Goal: Transaction & Acquisition: Purchase product/service

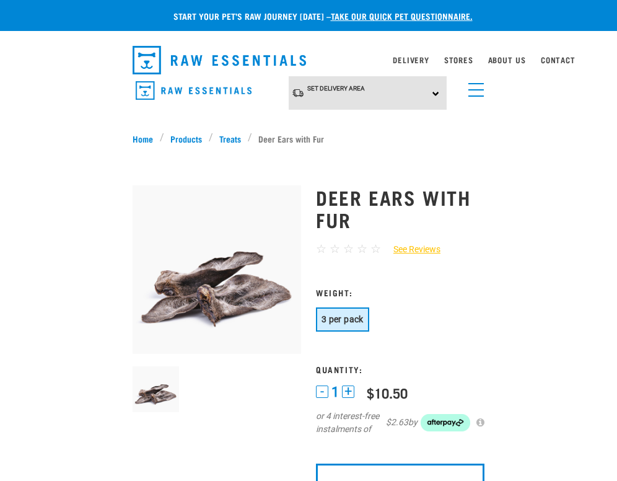
select select
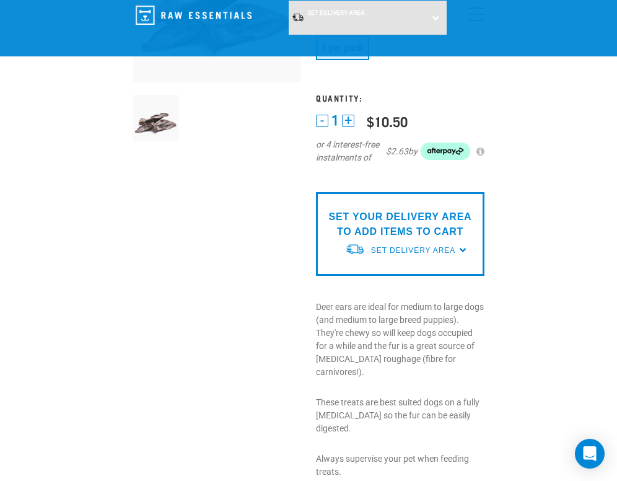
scroll to position [124, 0]
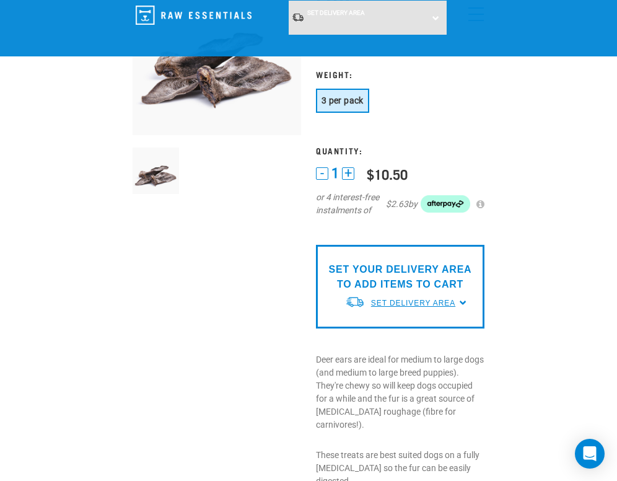
click at [452, 304] on span "Set Delivery Area" at bounding box center [413, 303] width 84 height 9
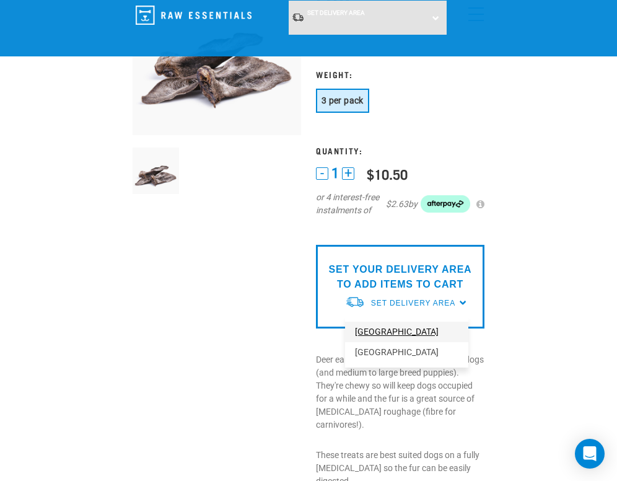
click at [409, 331] on link "[GEOGRAPHIC_DATA]" at bounding box center [406, 332] width 123 height 20
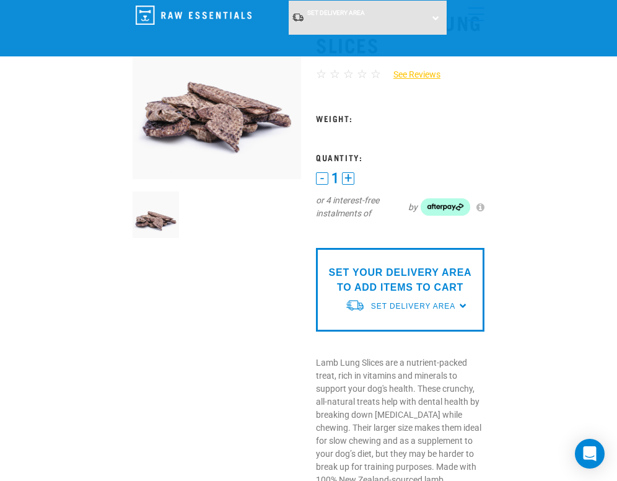
scroll to position [62, 0]
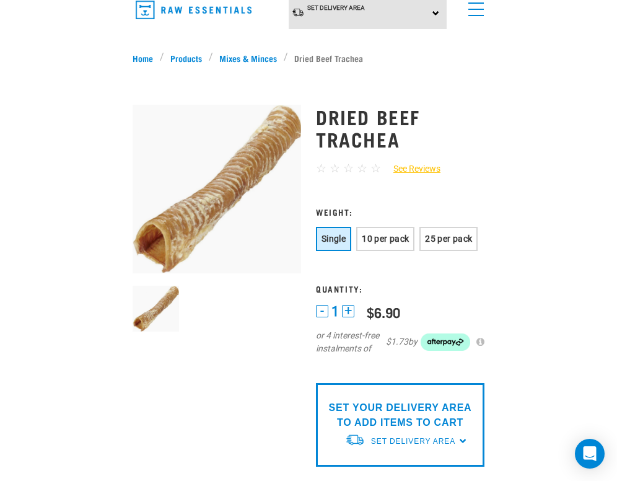
scroll to position [124, 0]
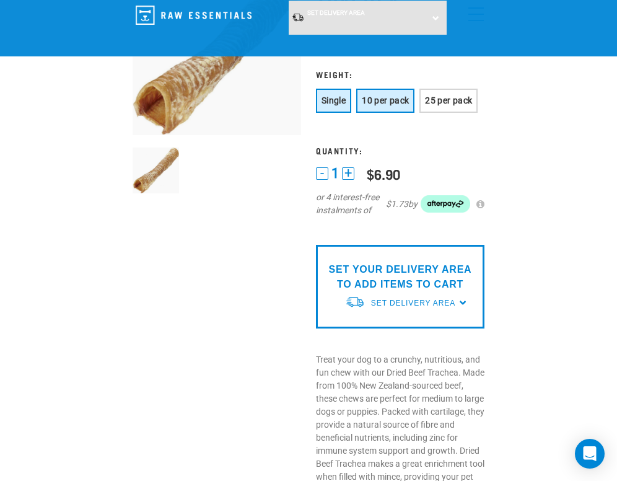
click at [396, 103] on span "10 per pack" at bounding box center [385, 100] width 47 height 10
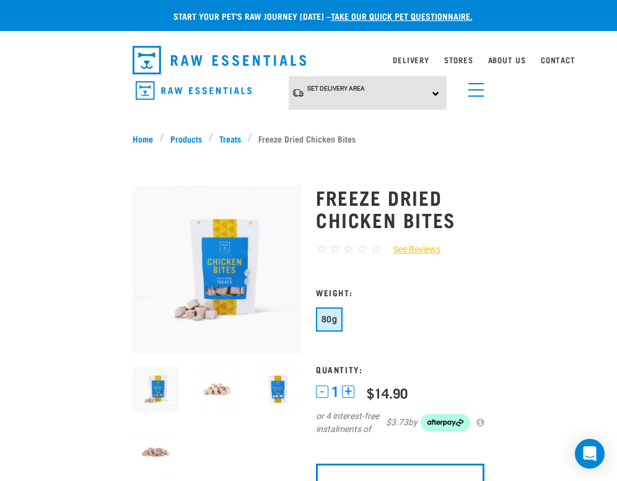
scroll to position [62, 0]
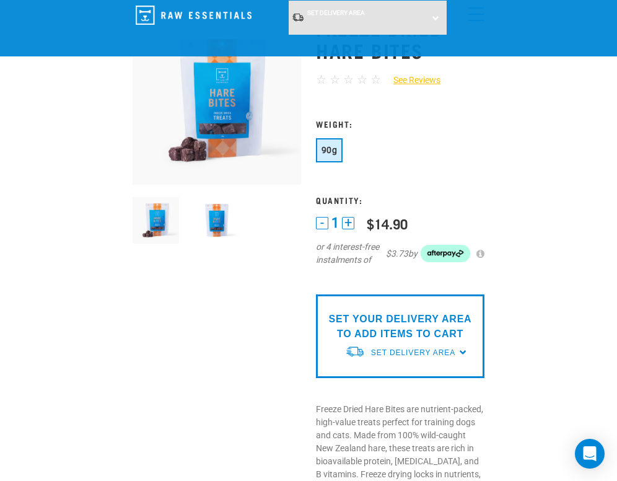
scroll to position [124, 0]
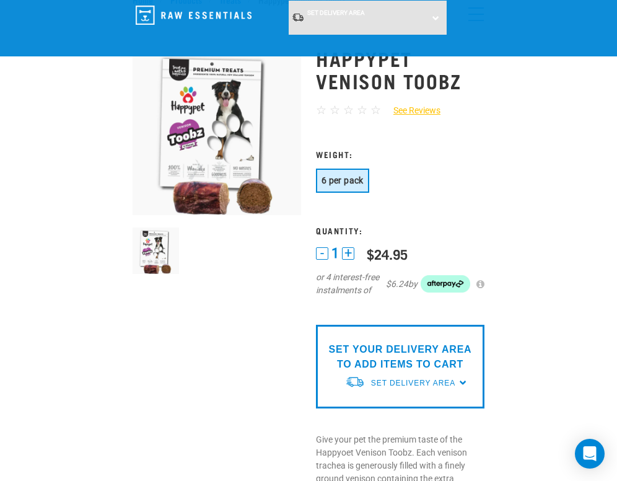
scroll to position [62, 0]
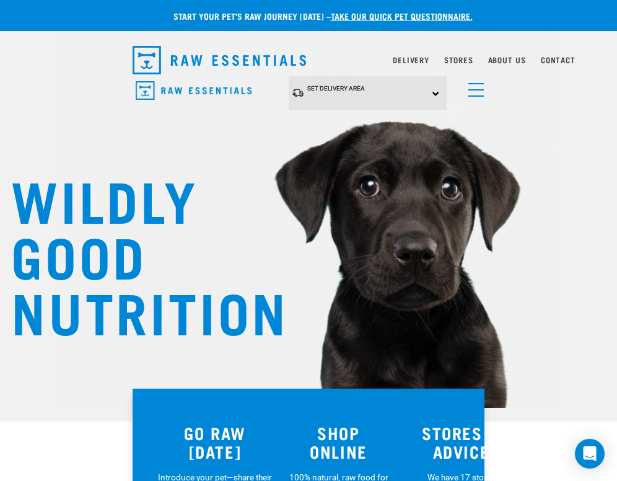
click at [476, 92] on link "menu" at bounding box center [473, 87] width 22 height 22
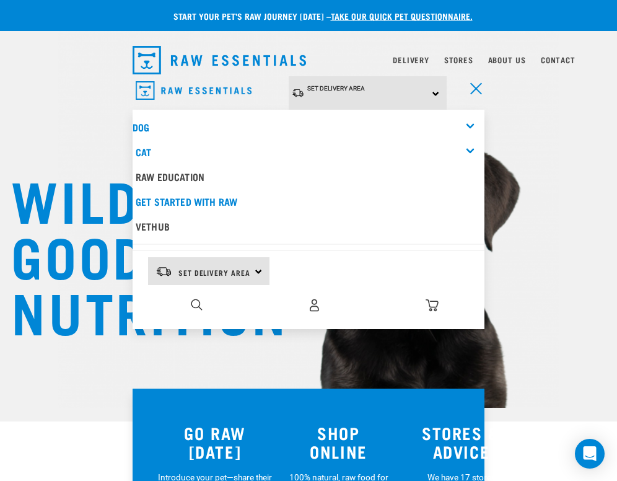
click at [421, 97] on div "Set Delivery Area North Island South Island" at bounding box center [368, 93] width 159 height 34
click at [342, 125] on link "[GEOGRAPHIC_DATA]" at bounding box center [350, 127] width 123 height 20
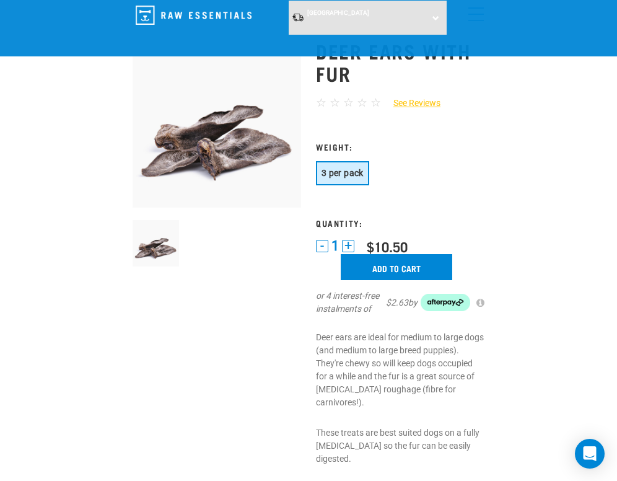
scroll to position [62, 0]
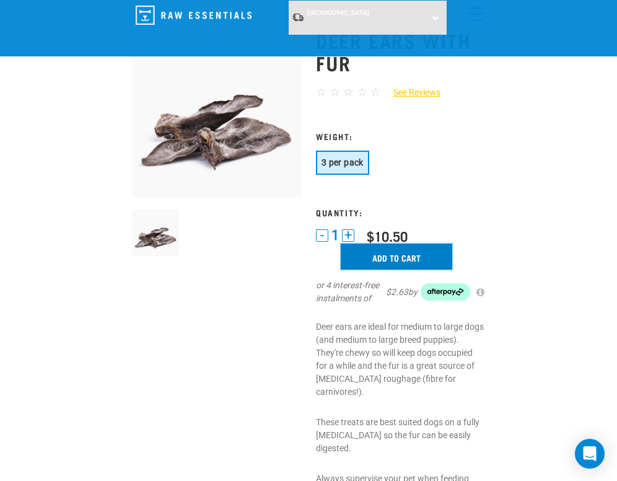
click at [399, 258] on input "Add to cart" at bounding box center [397, 256] width 112 height 26
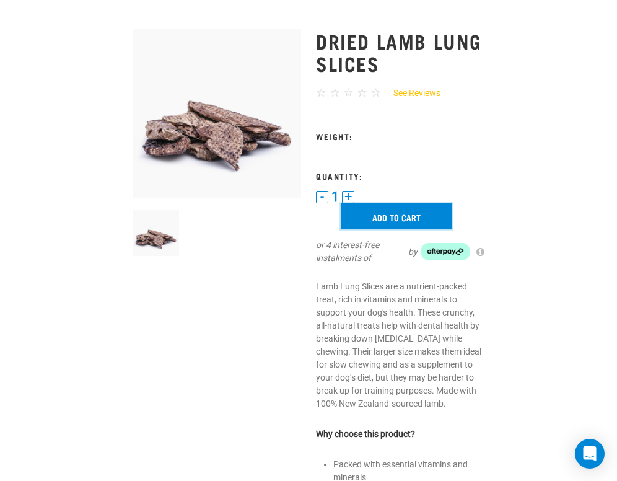
drag, startPoint x: 389, startPoint y: 211, endPoint x: 409, endPoint y: 59, distance: 153.1
click at [389, 211] on input "Add to cart" at bounding box center [397, 216] width 112 height 26
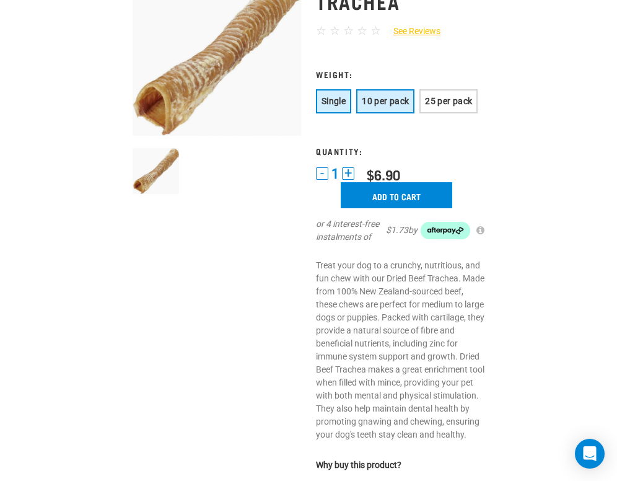
click at [389, 97] on span "10 per pack" at bounding box center [385, 101] width 47 height 10
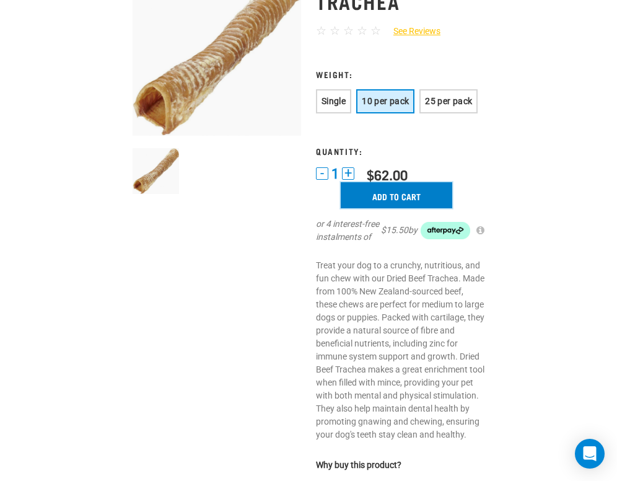
click at [392, 191] on input "Add to cart" at bounding box center [397, 195] width 112 height 26
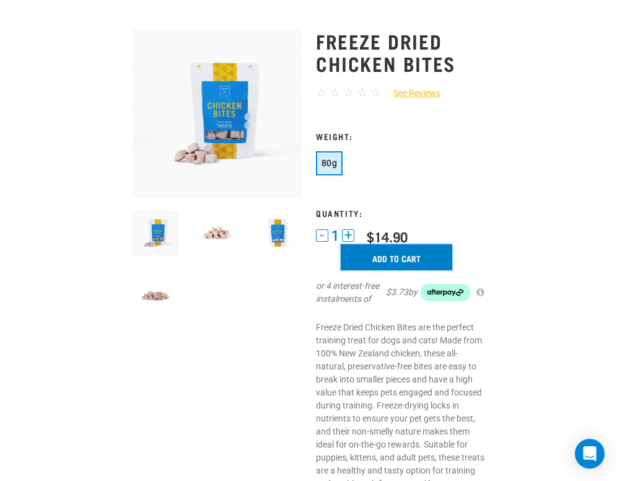
click at [379, 259] on input "Add to cart" at bounding box center [397, 257] width 112 height 26
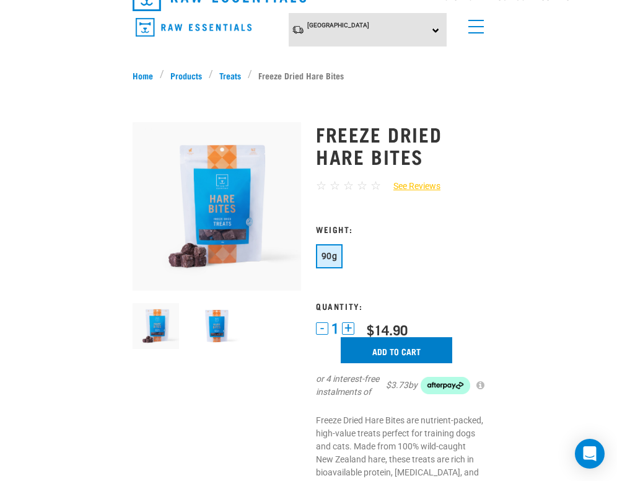
scroll to position [124, 0]
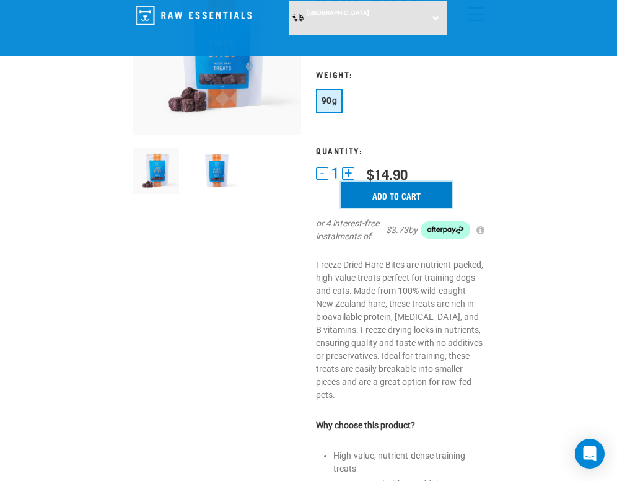
click at [370, 196] on input "Add to cart" at bounding box center [397, 195] width 112 height 26
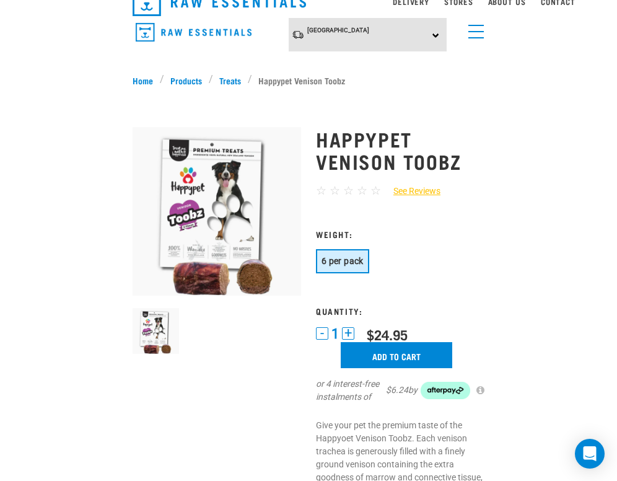
scroll to position [62, 0]
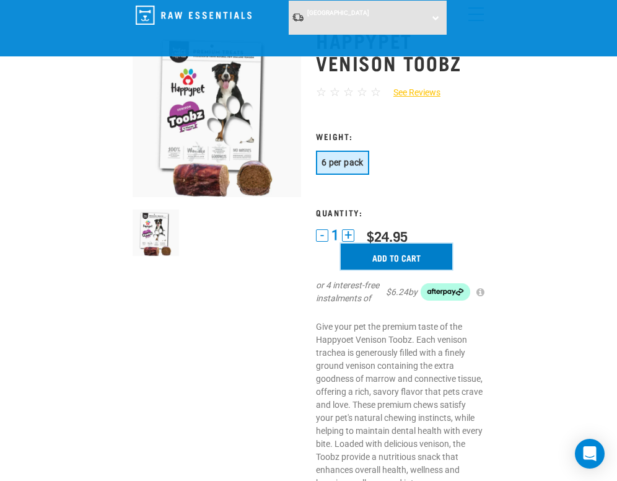
click at [381, 256] on input "Add to cart" at bounding box center [397, 256] width 112 height 26
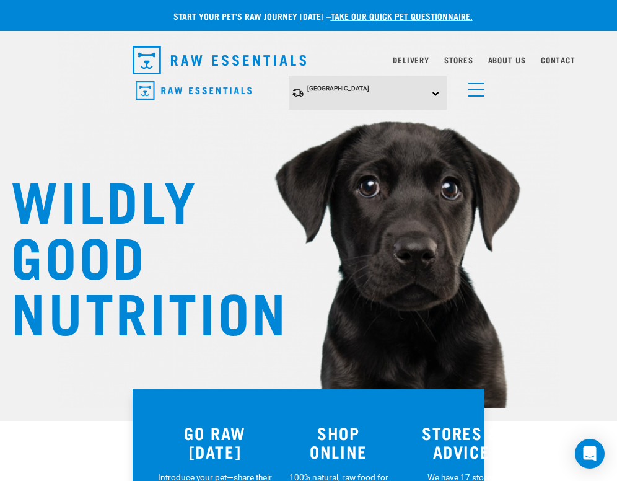
click at [475, 85] on link "menu" at bounding box center [473, 87] width 22 height 22
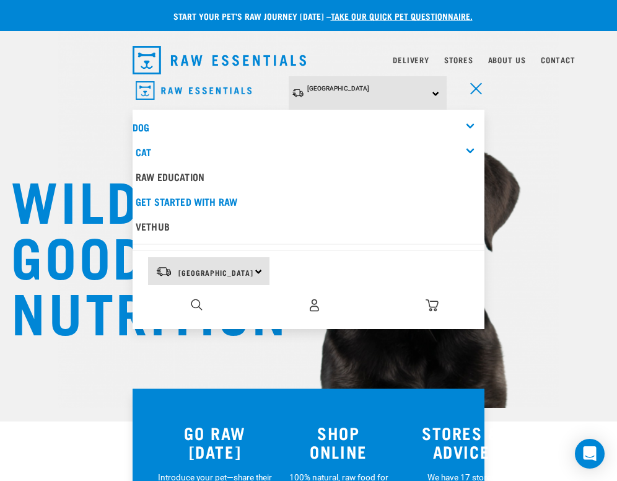
click at [475, 120] on div "Dog" at bounding box center [309, 127] width 352 height 25
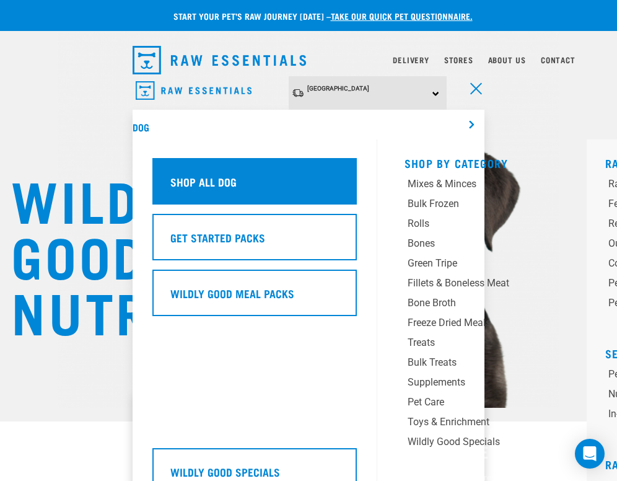
click at [315, 178] on div "Shop All Dog" at bounding box center [254, 181] width 204 height 46
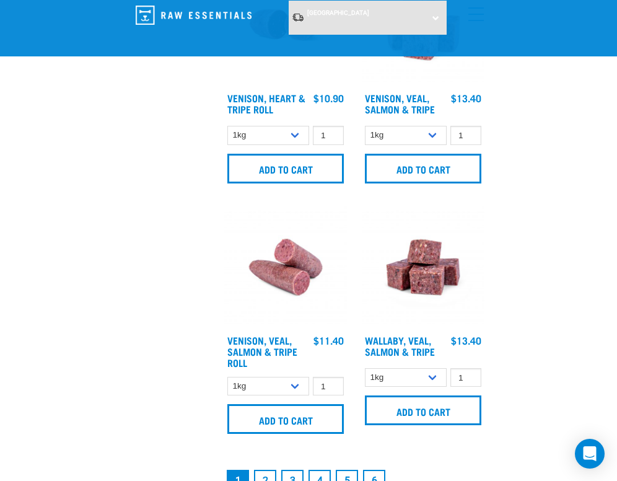
scroll to position [3779, 0]
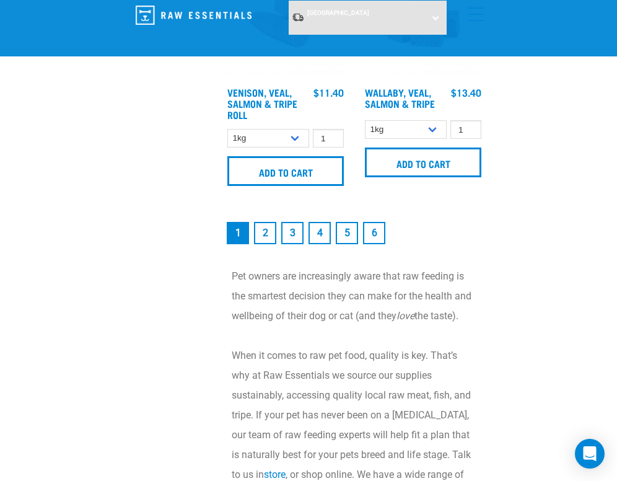
click at [265, 234] on link "2" at bounding box center [265, 233] width 22 height 22
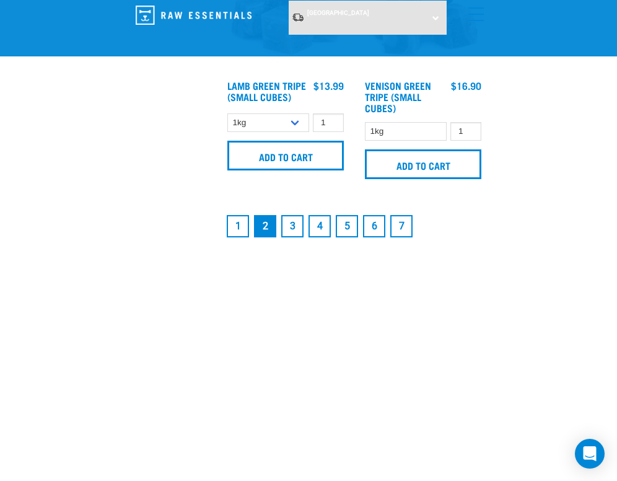
scroll to position [3779, 0]
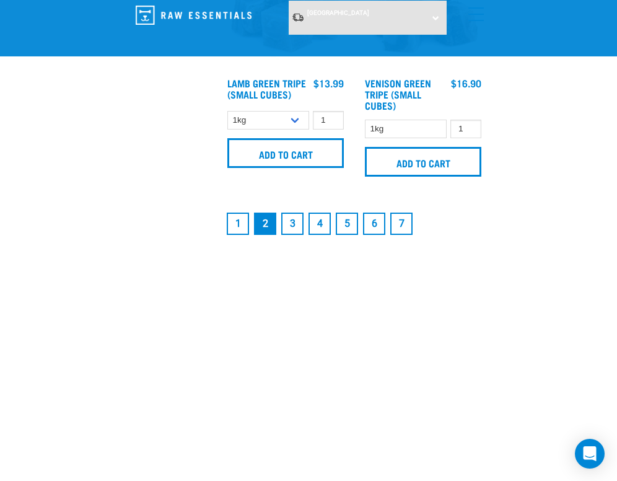
click at [287, 217] on link "3" at bounding box center [292, 223] width 22 height 22
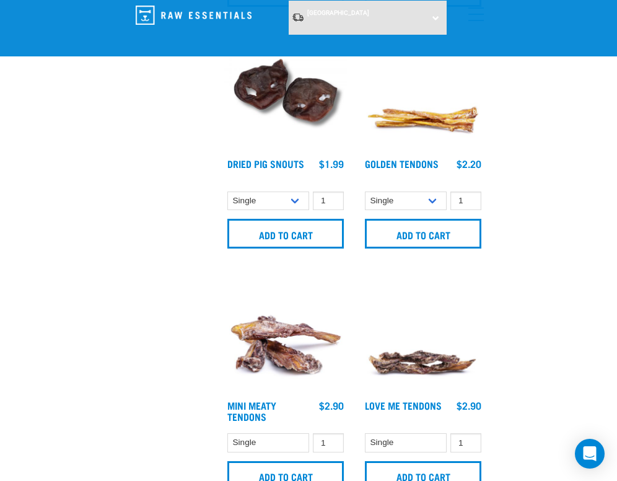
scroll to position [3655, 0]
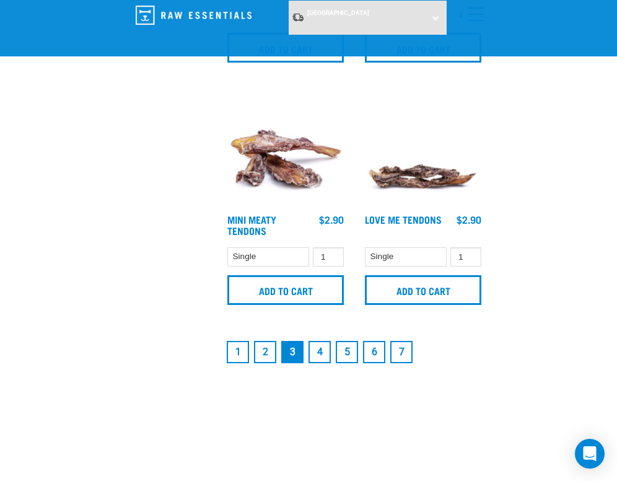
click at [319, 341] on link "4" at bounding box center [320, 352] width 22 height 22
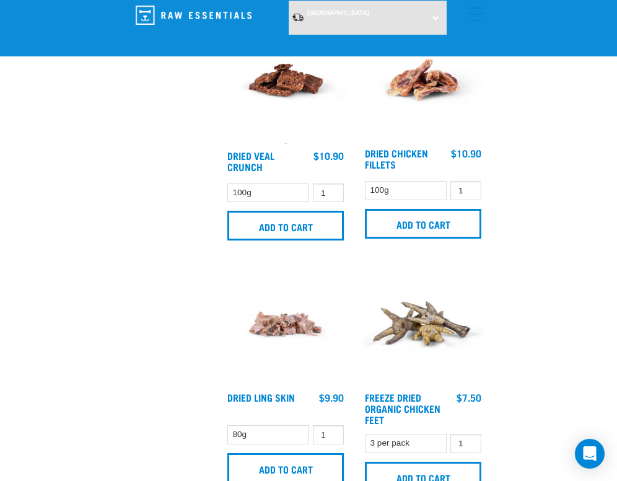
scroll to position [2974, 0]
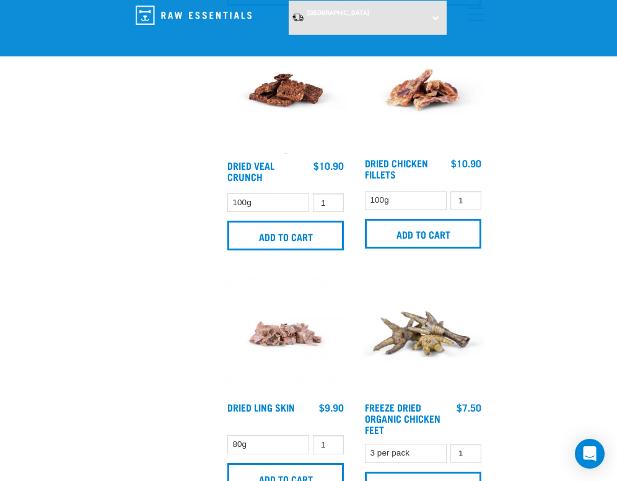
drag, startPoint x: 399, startPoint y: 95, endPoint x: 605, endPoint y: 90, distance: 206.4
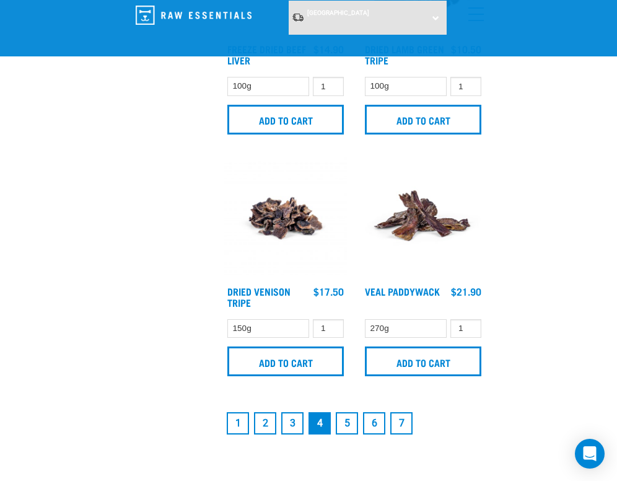
scroll to position [3593, 0]
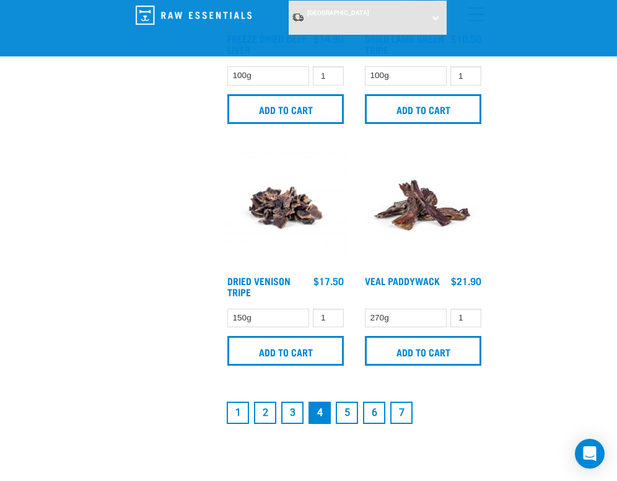
click at [346, 404] on link "5" at bounding box center [347, 412] width 22 height 22
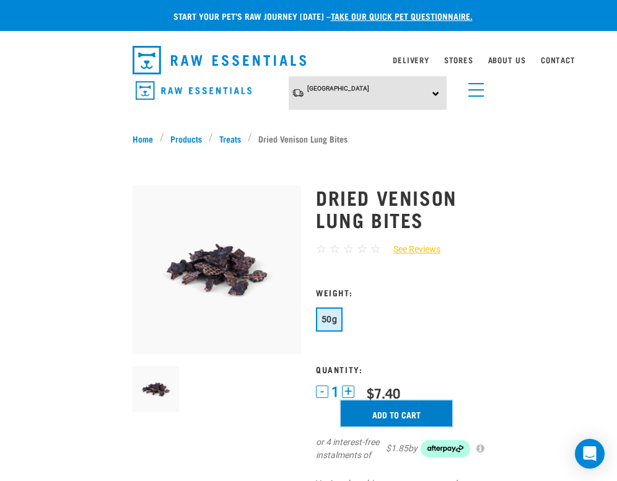
click at [387, 423] on input "Add to cart" at bounding box center [397, 413] width 112 height 26
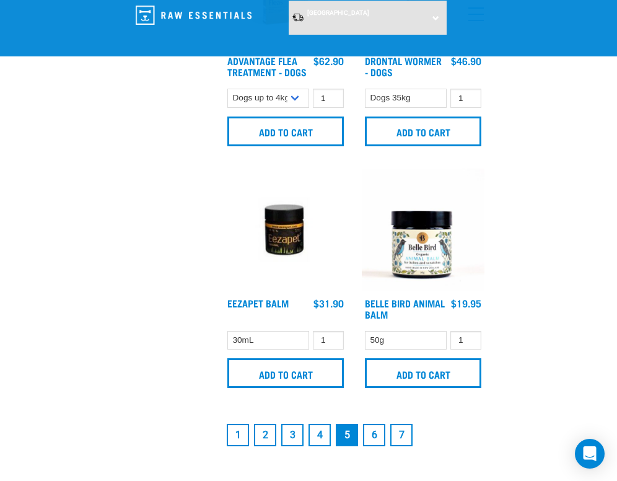
scroll to position [3779, 0]
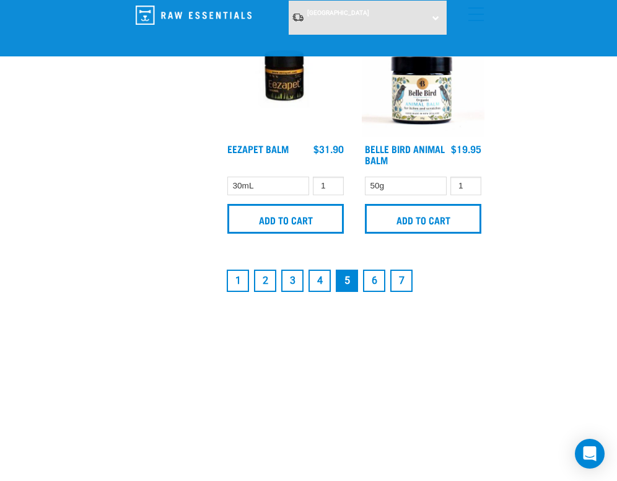
click at [374, 278] on link "6" at bounding box center [374, 280] width 22 height 22
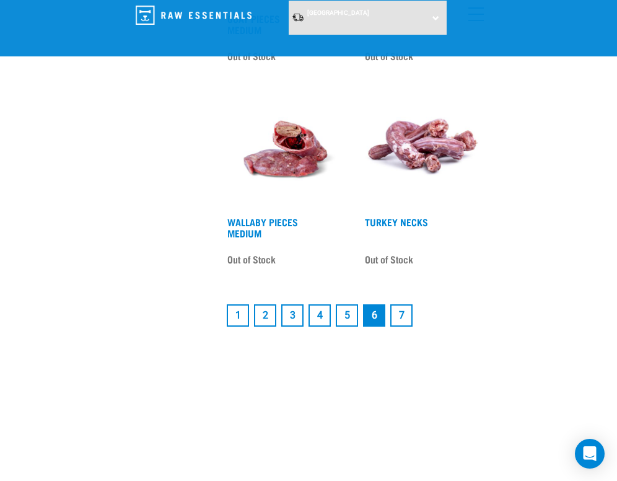
scroll to position [3531, 0]
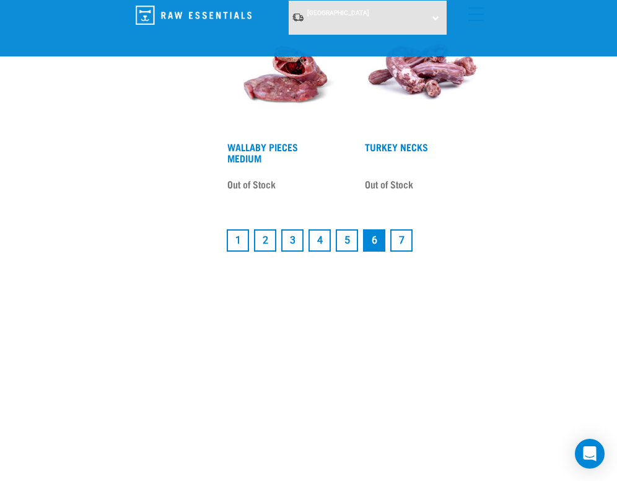
click at [408, 236] on link "7" at bounding box center [401, 240] width 22 height 22
click at [402, 234] on link "7" at bounding box center [401, 240] width 22 height 22
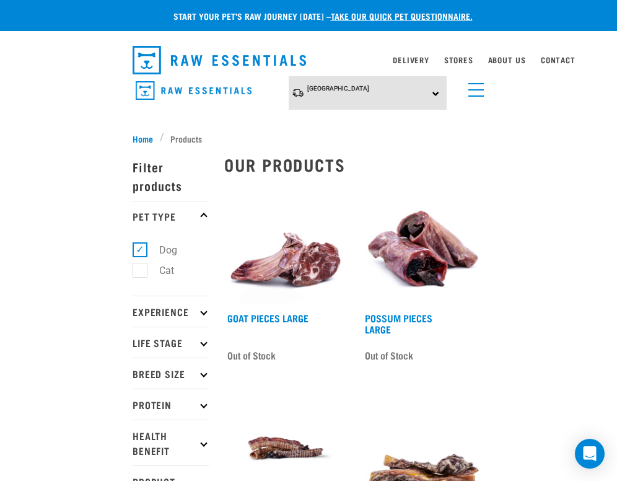
click at [472, 89] on link "menu" at bounding box center [473, 87] width 22 height 22
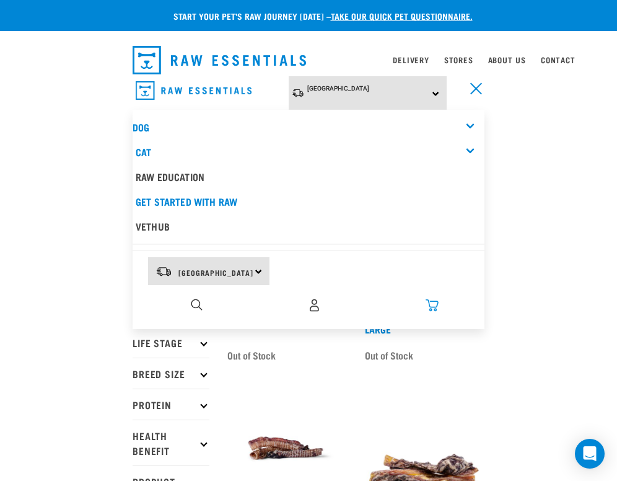
click at [437, 299] on img "dropdown navigation" at bounding box center [432, 305] width 13 height 13
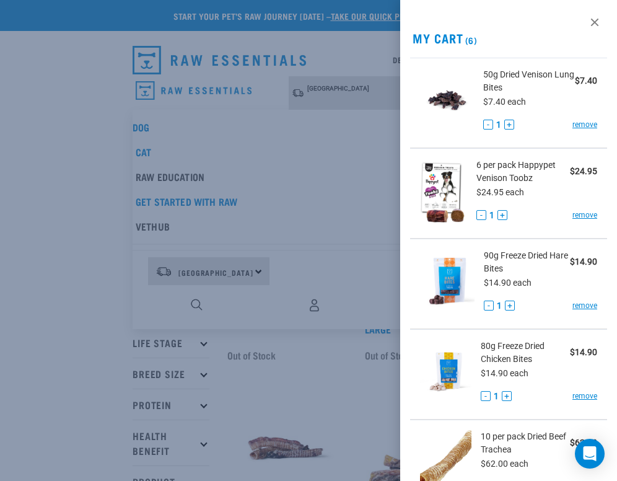
scroll to position [62, 0]
